Goal: Transaction & Acquisition: Purchase product/service

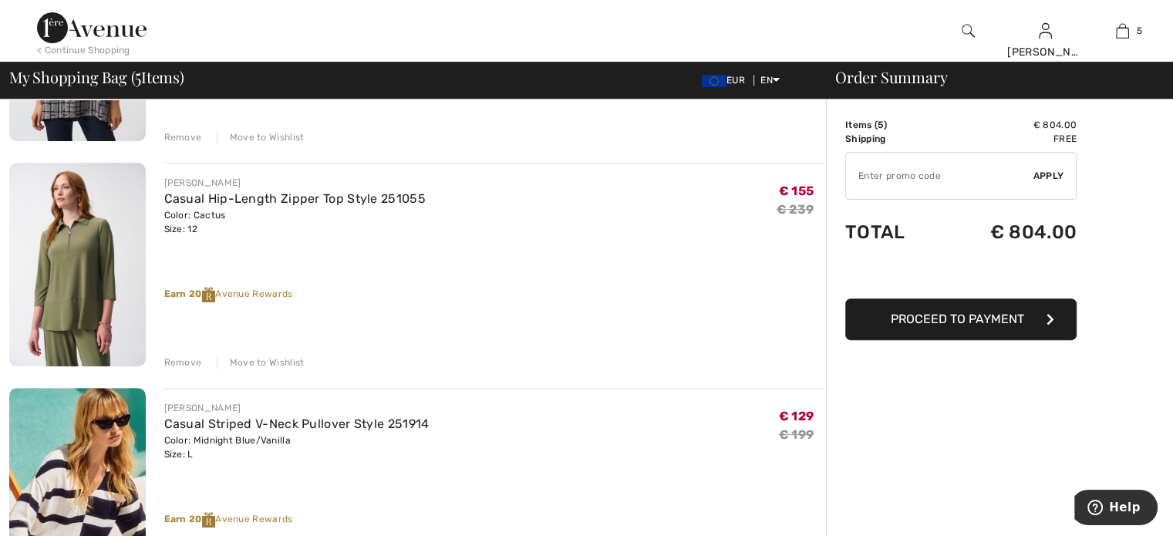
scroll to position [308, 0]
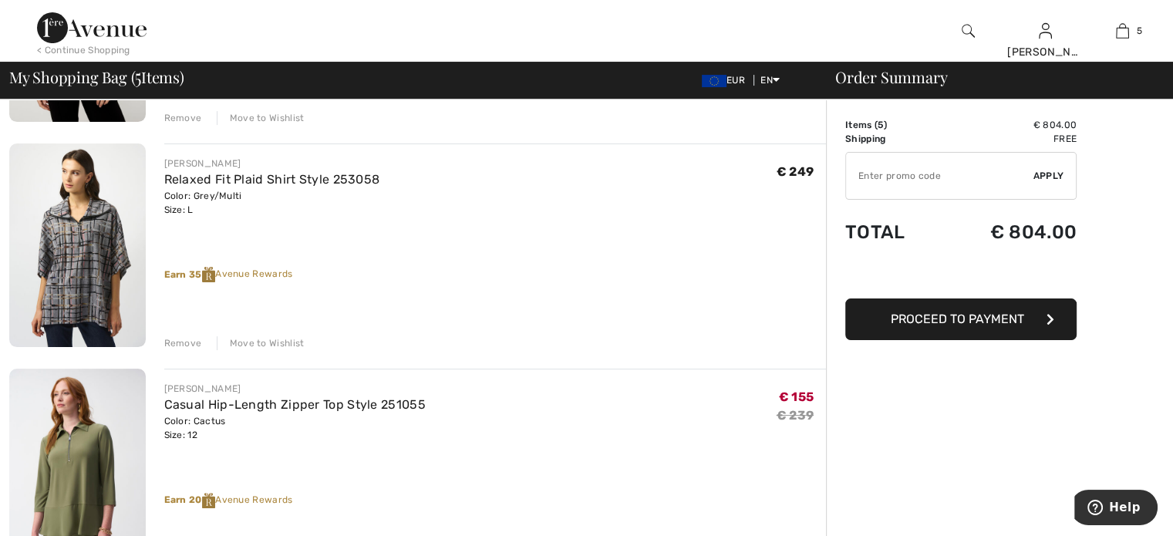
click at [936, 168] on input "TEXT" at bounding box center [939, 176] width 187 height 46
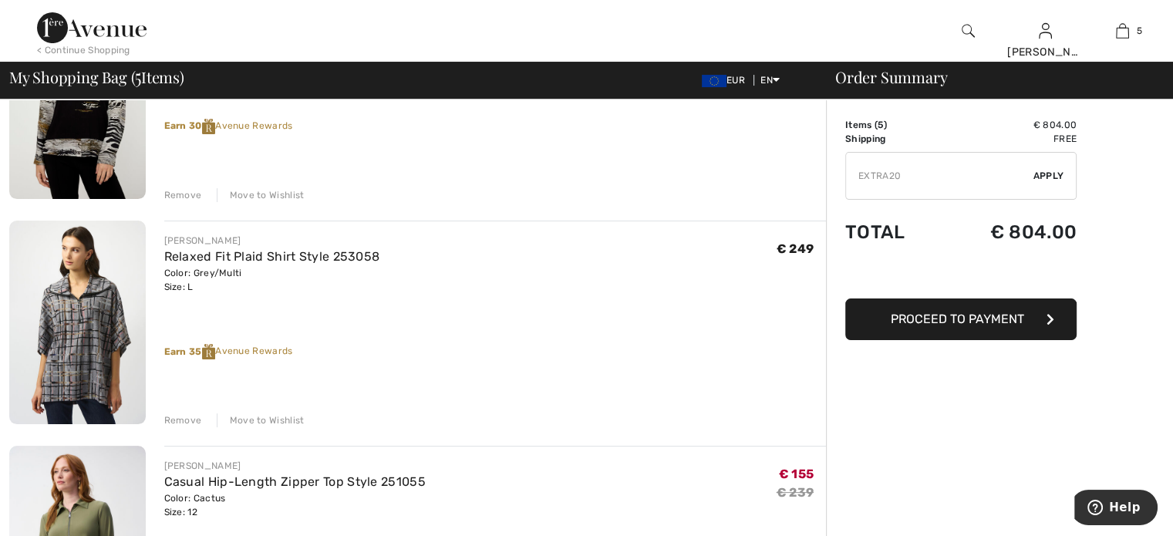
type input "EXTRA20"
click at [1052, 178] on span "Apply" at bounding box center [1048, 176] width 31 height 14
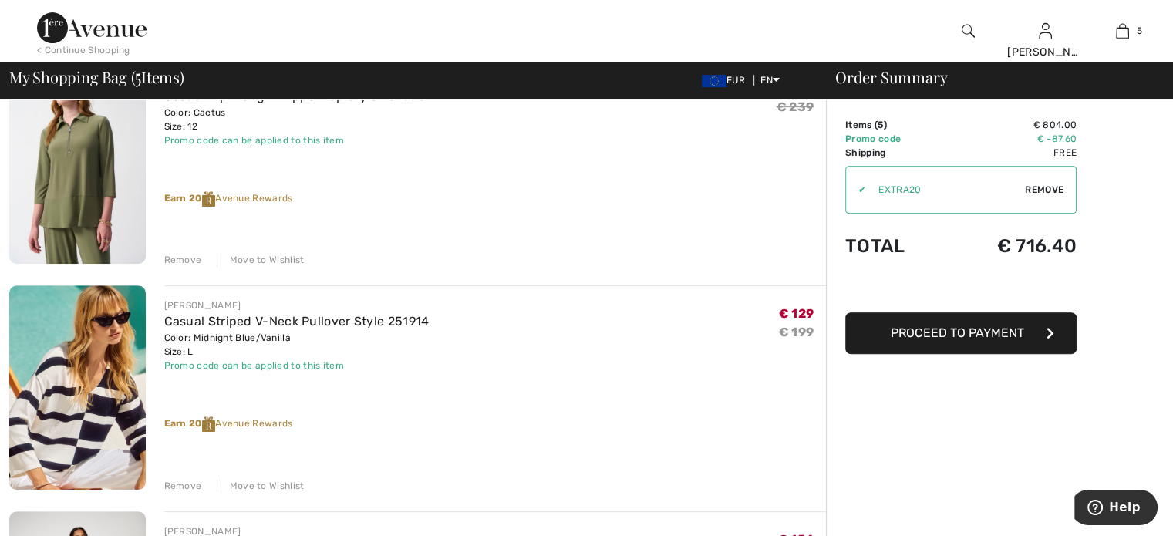
scroll to position [540, 0]
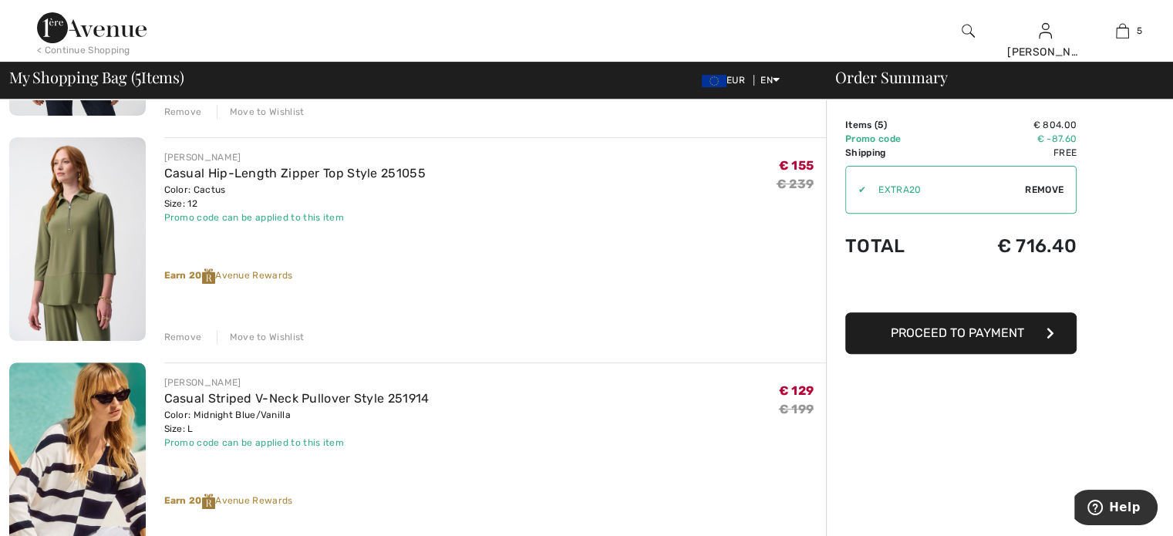
click at [57, 239] on img at bounding box center [77, 239] width 136 height 204
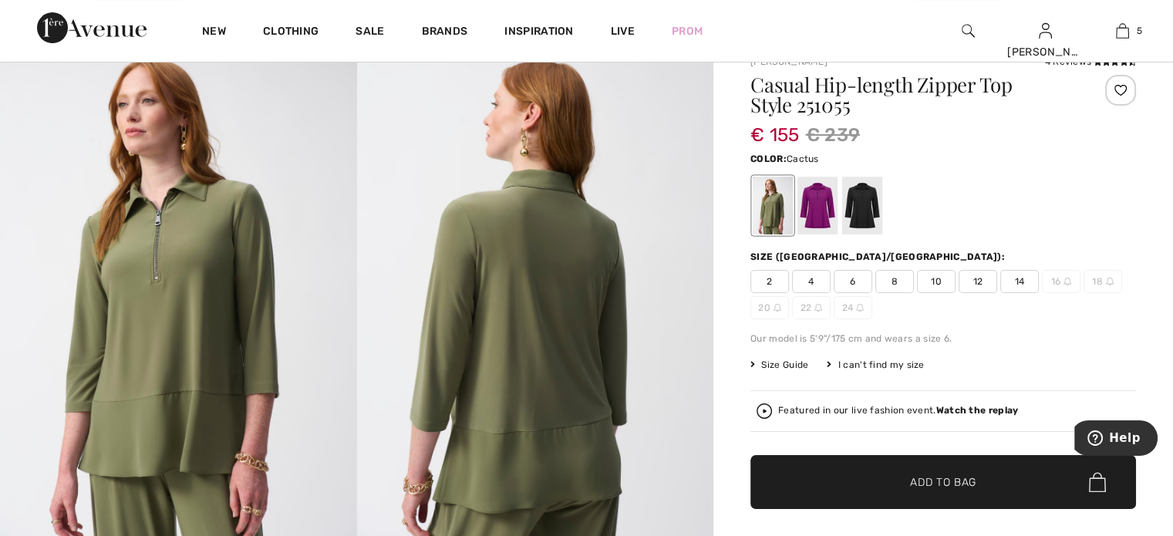
scroll to position [77, 0]
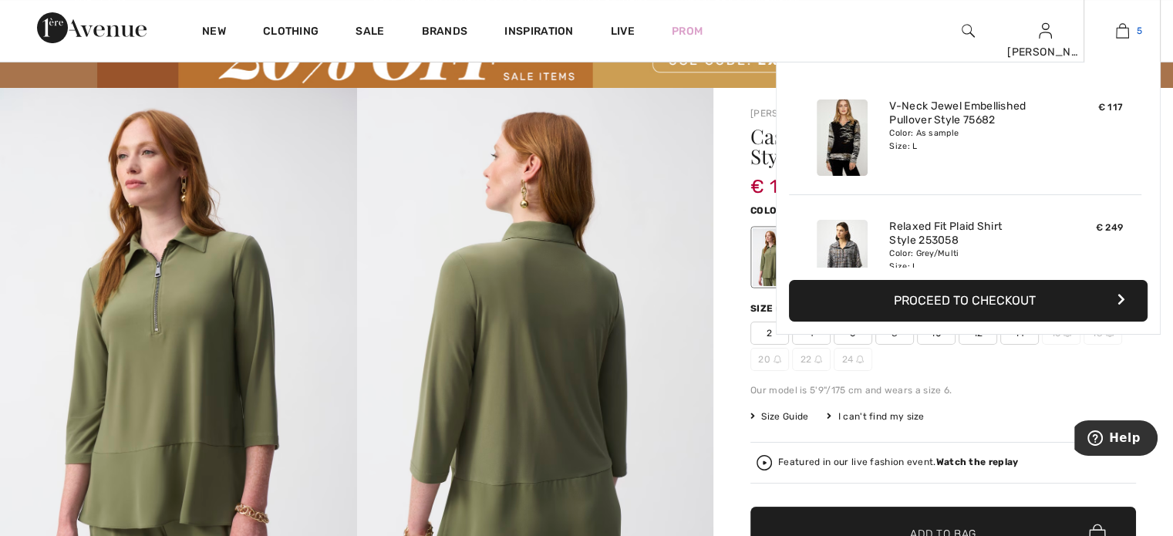
click at [1126, 29] on img at bounding box center [1122, 31] width 13 height 19
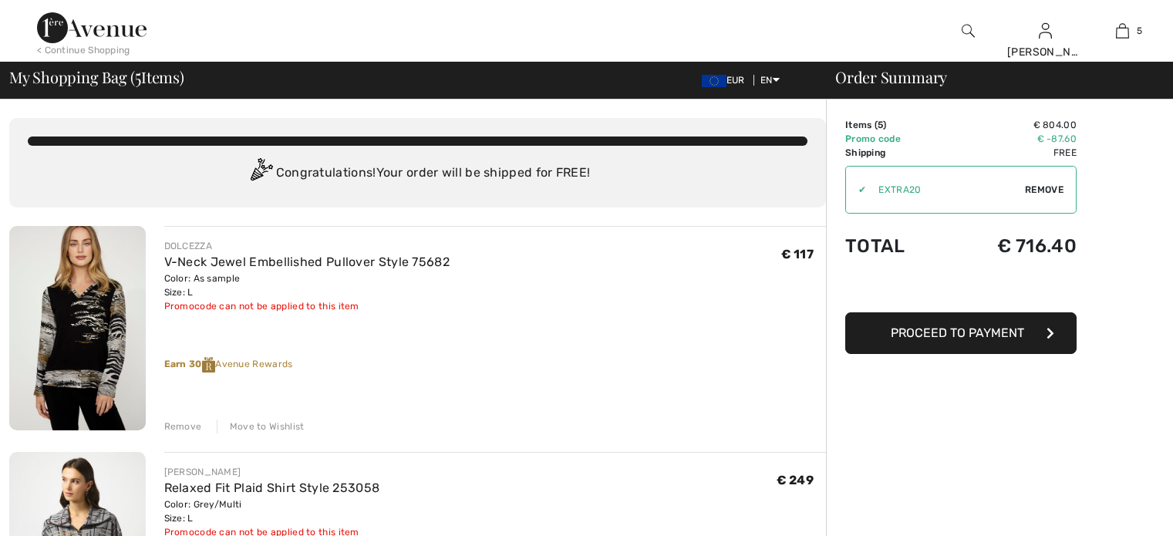
checkbox input "true"
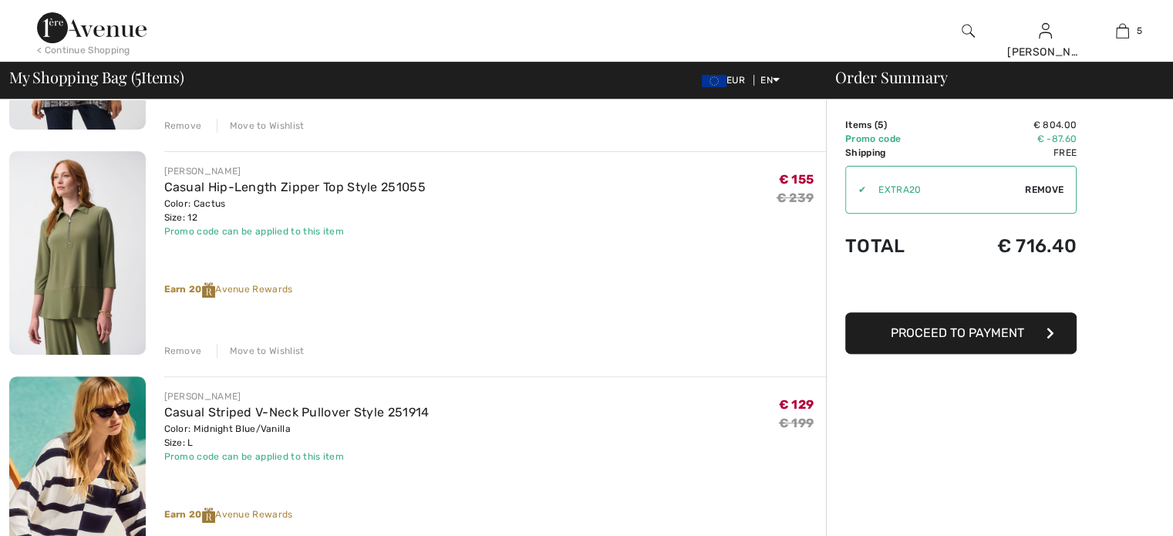
scroll to position [540, 0]
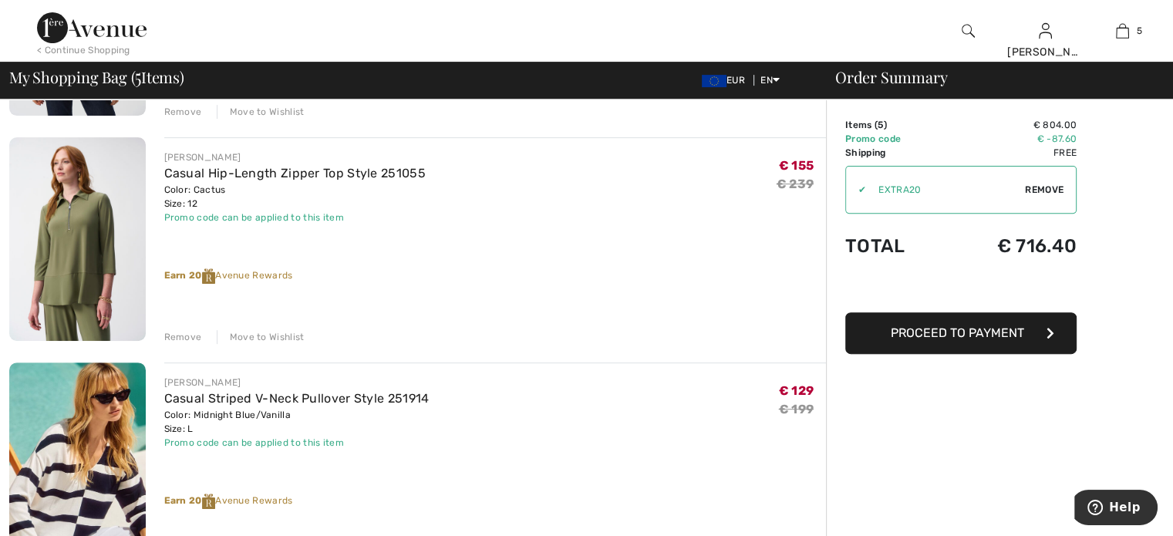
click at [175, 335] on div "Remove" at bounding box center [183, 337] width 38 height 14
